Goal: Information Seeking & Learning: Learn about a topic

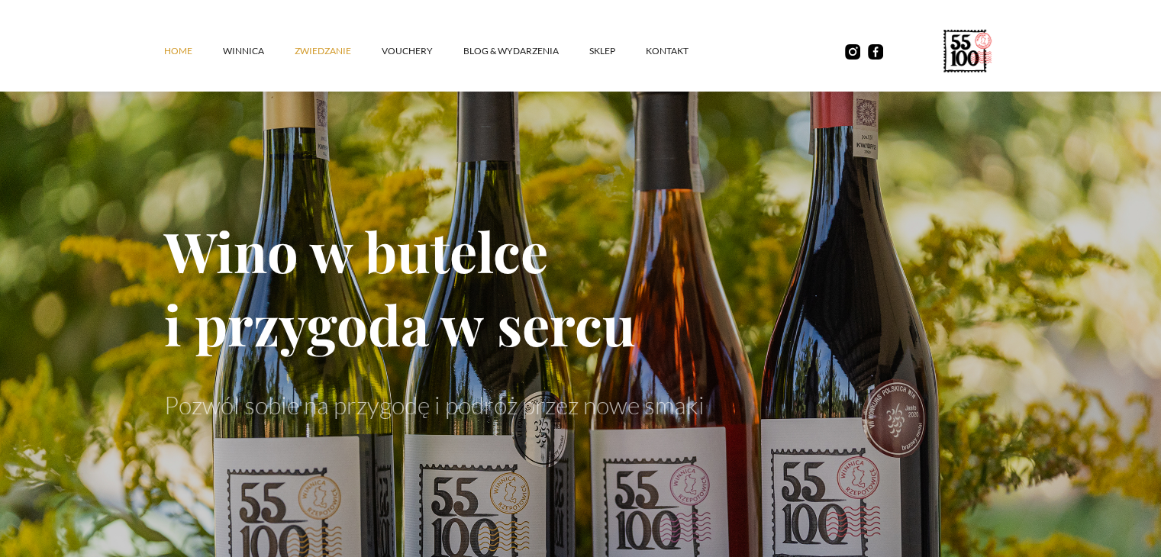
click at [320, 50] on link "ZWIEDZANIE" at bounding box center [338, 51] width 87 height 46
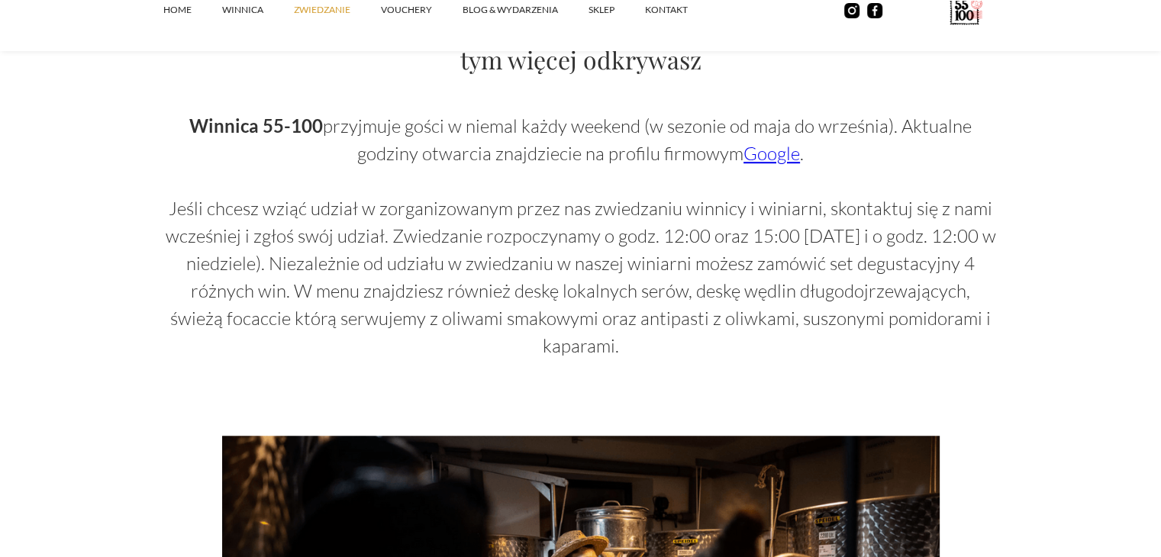
scroll to position [1033, 0]
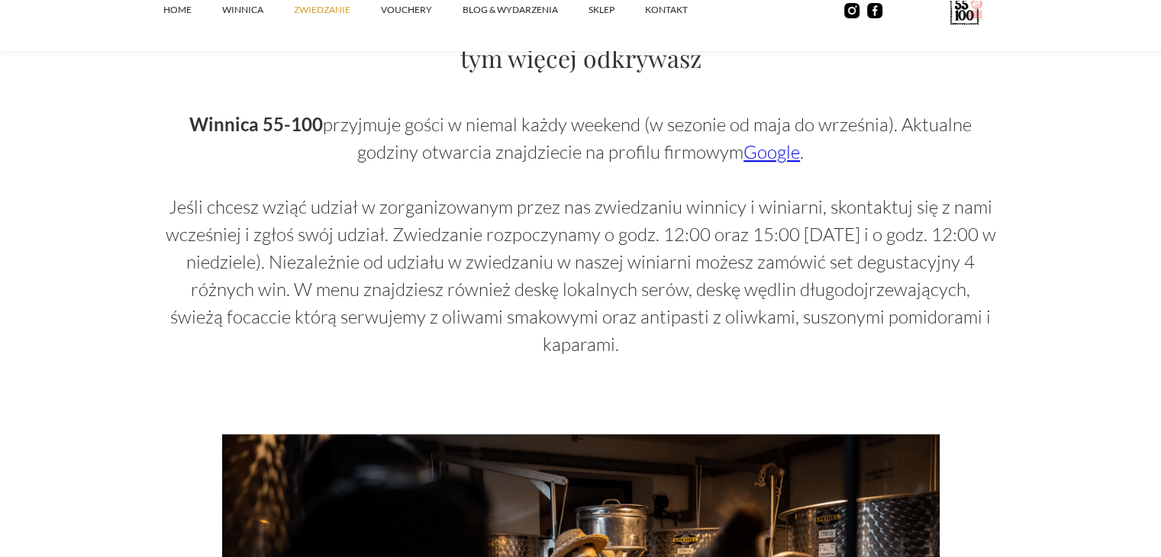
click at [776, 150] on link "Google" at bounding box center [771, 151] width 56 height 23
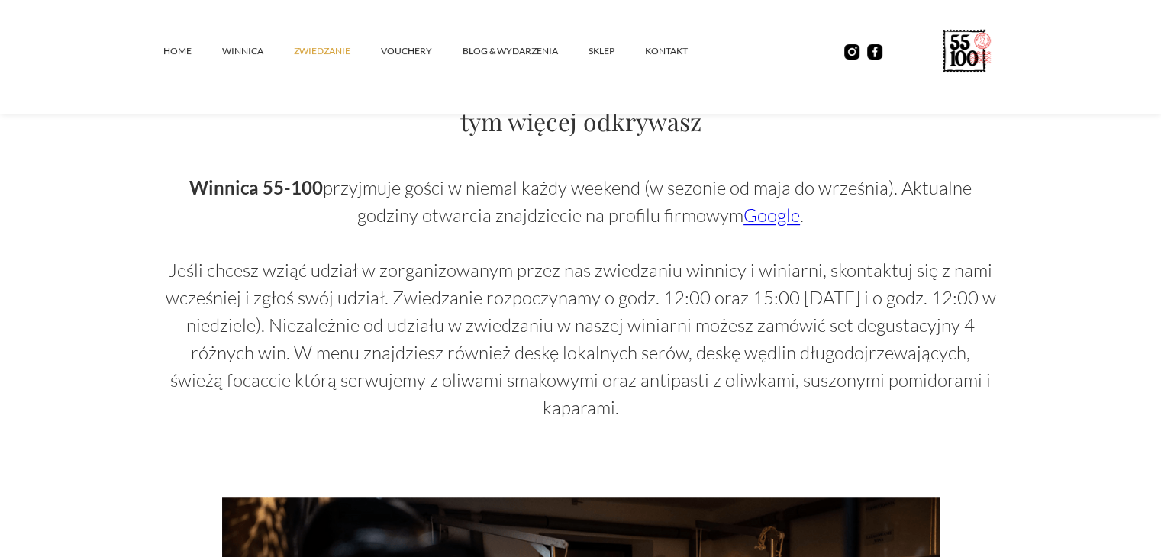
scroll to position [287, 0]
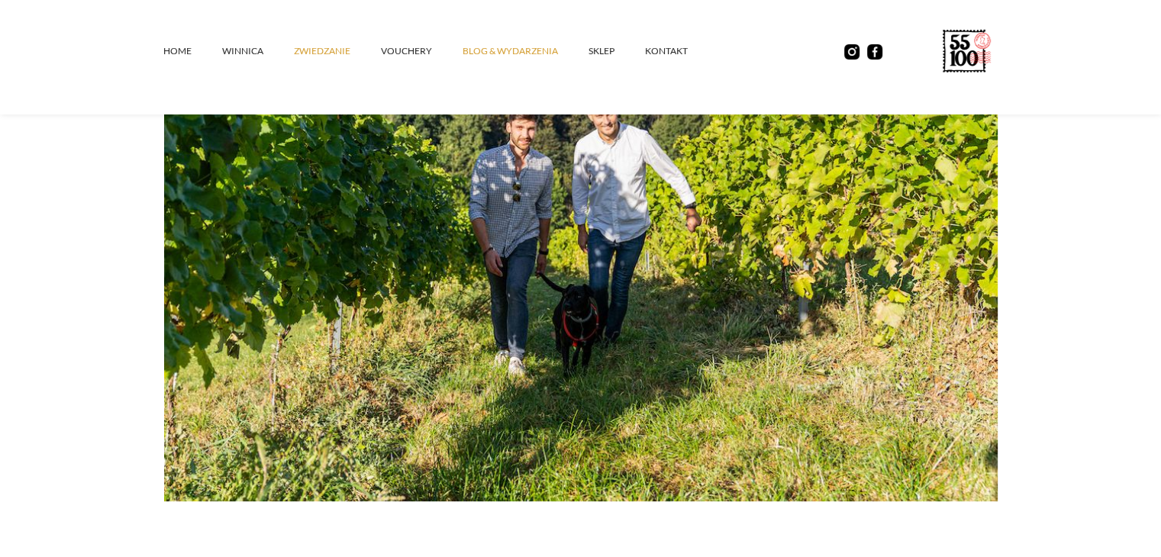
click at [490, 44] on link "Blog & Wydarzenia" at bounding box center [525, 51] width 126 height 46
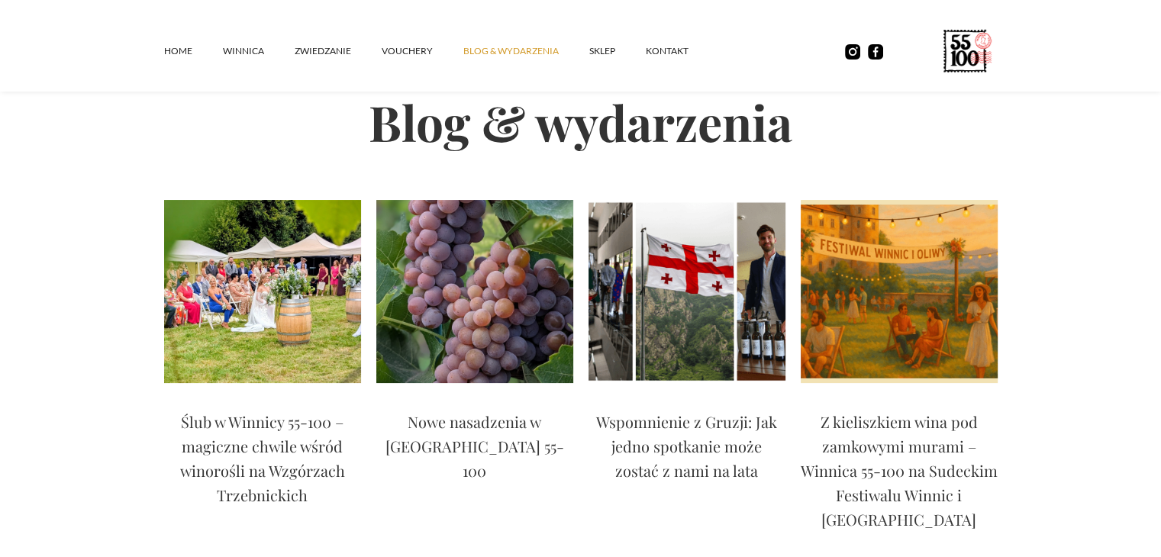
scroll to position [82, 0]
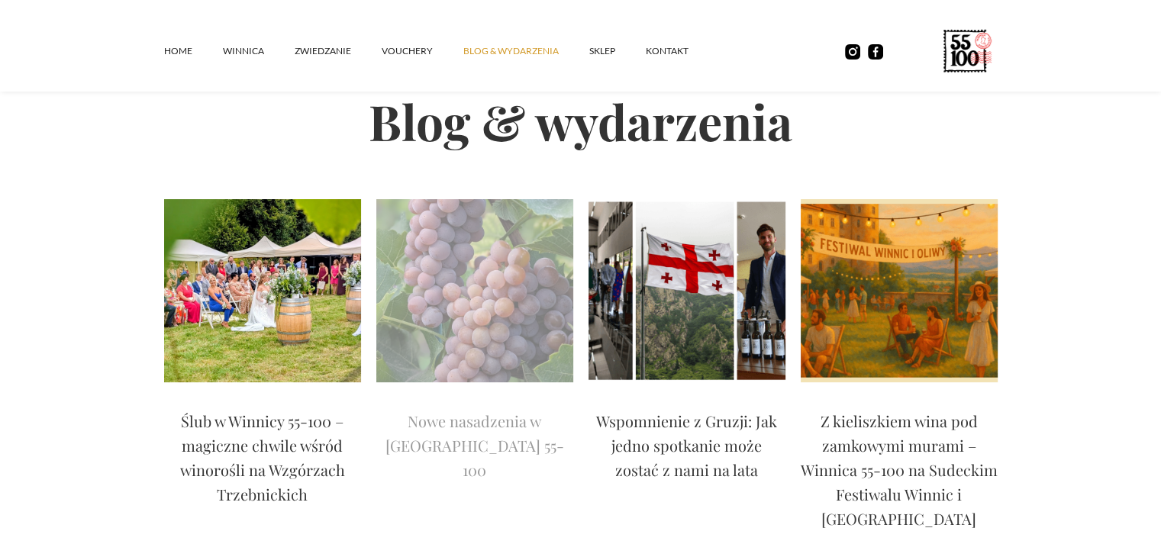
click at [475, 423] on p "Nowe nasadzenia w Winnicy 55-100" at bounding box center [474, 445] width 197 height 73
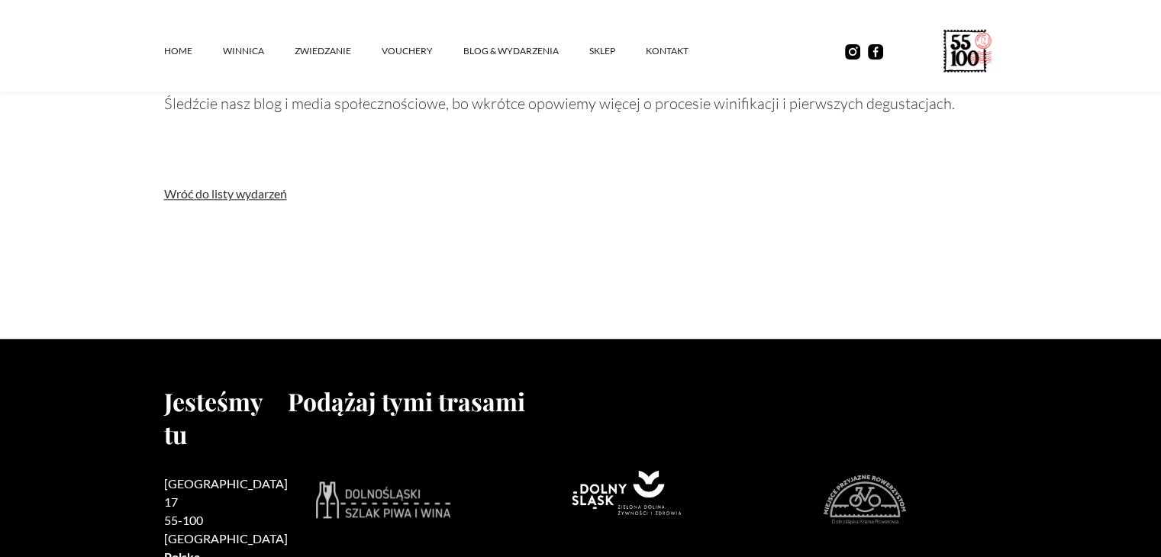
scroll to position [1581, 0]
